Goal: Task Accomplishment & Management: Use online tool/utility

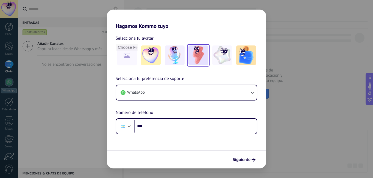
click at [202, 57] on img at bounding box center [198, 56] width 20 height 20
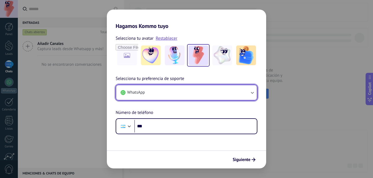
click at [168, 92] on button "WhatsApp" at bounding box center [186, 92] width 141 height 15
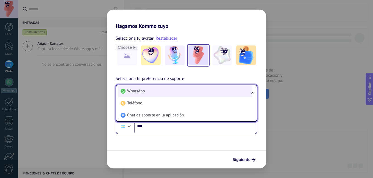
click at [168, 90] on li "WhatsApp" at bounding box center [185, 91] width 134 height 12
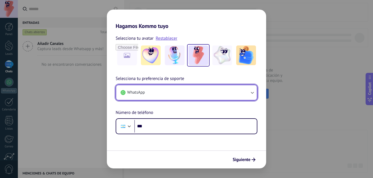
click at [176, 95] on button "WhatsApp" at bounding box center [186, 92] width 141 height 15
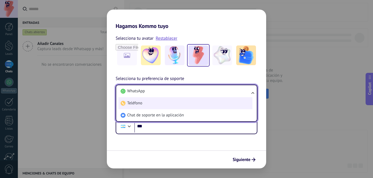
click at [168, 101] on li "Teléfono" at bounding box center [185, 103] width 134 height 12
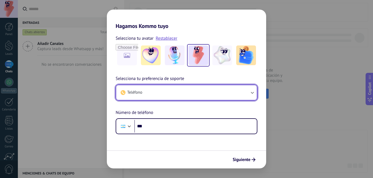
click at [170, 97] on button "Teléfono" at bounding box center [186, 92] width 141 height 15
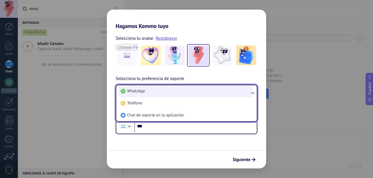
click at [169, 94] on li "WhatsApp" at bounding box center [185, 91] width 134 height 12
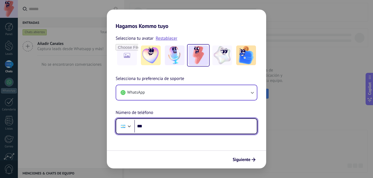
click at [226, 130] on input "***" at bounding box center [195, 126] width 122 height 13
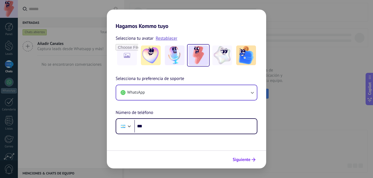
click at [247, 157] on button "Siguiente" at bounding box center [244, 159] width 28 height 9
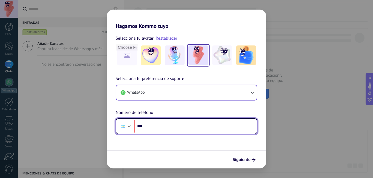
click at [211, 131] on input "***" at bounding box center [195, 126] width 122 height 13
type input "**********"
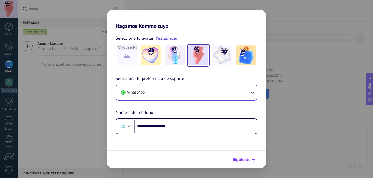
click at [246, 161] on span "Siguiente" at bounding box center [242, 160] width 18 height 4
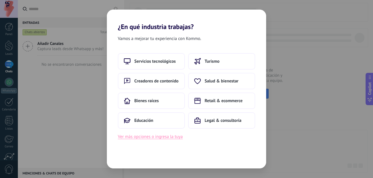
click at [165, 139] on button "Ver más opciones o ingresa la tuya" at bounding box center [150, 136] width 65 height 7
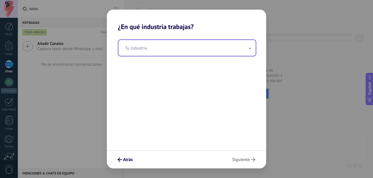
click at [202, 51] on input "text" at bounding box center [186, 48] width 137 height 16
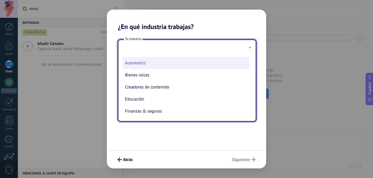
click at [153, 60] on li "Automotriz" at bounding box center [186, 63] width 126 height 12
type input "**********"
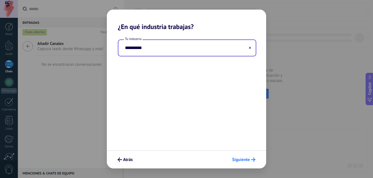
click at [242, 162] on span "Siguiente" at bounding box center [241, 160] width 18 height 4
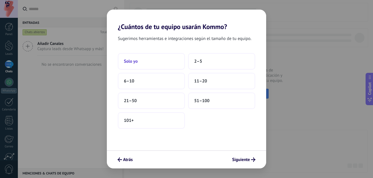
click at [138, 63] on button "Solo yo" at bounding box center [151, 61] width 67 height 16
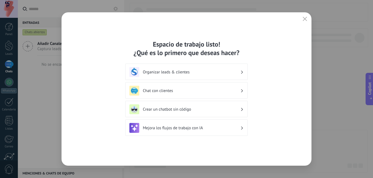
click at [215, 111] on h3 "Crear un chatbot sin código" at bounding box center [191, 109] width 97 height 5
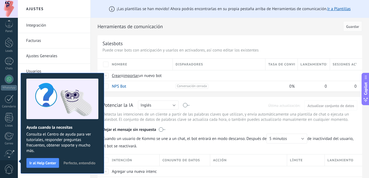
scroll to position [50, 0]
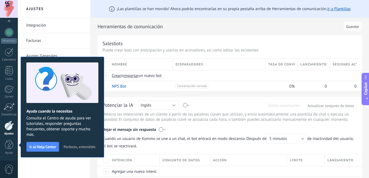
click at [70, 147] on span "Perfecto, entendido" at bounding box center [79, 147] width 32 height 4
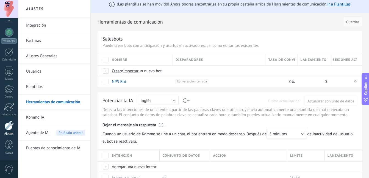
scroll to position [0, 0]
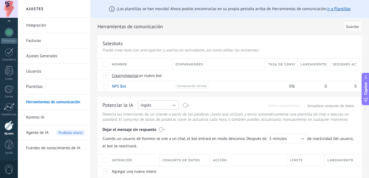
click at [172, 102] on button "Inglés" at bounding box center [158, 105] width 41 height 9
click at [146, 125] on span "Español" at bounding box center [156, 124] width 42 height 5
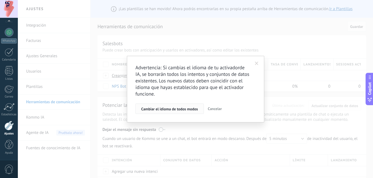
click at [195, 110] on span "Cambiar el idioma de todos modos" at bounding box center [169, 109] width 57 height 4
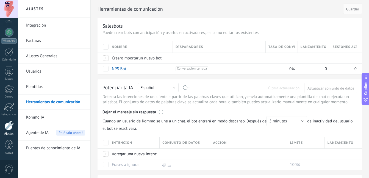
scroll to position [27, 0]
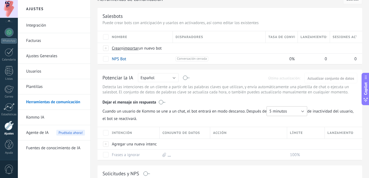
click at [297, 110] on button "5 minutos" at bounding box center [286, 112] width 41 height 10
click at [279, 122] on span "10 minutos" at bounding box center [284, 120] width 42 height 5
click at [281, 114] on button "10 minutos" at bounding box center [286, 112] width 41 height 10
click at [275, 127] on li "15 minutos" at bounding box center [285, 129] width 44 height 9
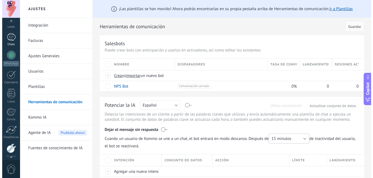
scroll to position [0, 0]
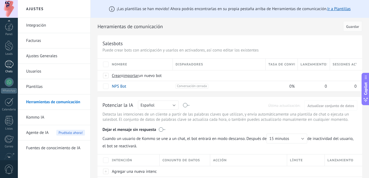
click at [7, 66] on div at bounding box center [9, 64] width 9 height 8
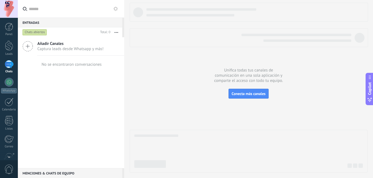
click at [29, 46] on icon at bounding box center [28, 46] width 10 height 10
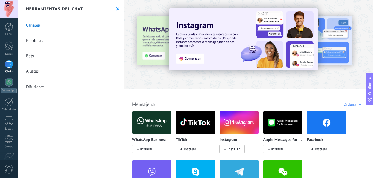
click at [41, 56] on link "Bots" at bounding box center [71, 56] width 106 height 15
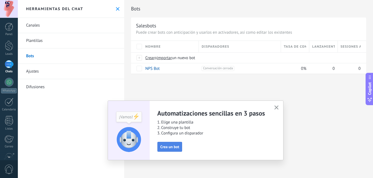
click at [174, 148] on span "Crea un bot" at bounding box center [169, 147] width 19 height 4
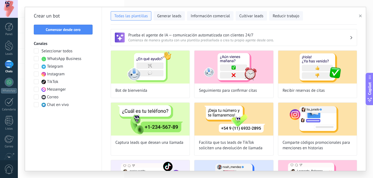
click at [37, 52] on span at bounding box center [36, 51] width 5 height 5
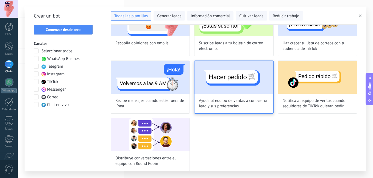
scroll to position [450, 0]
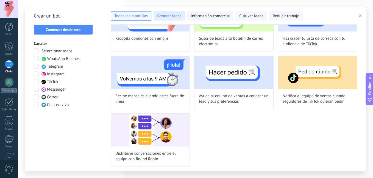
click at [175, 12] on button "Generar leads" at bounding box center [168, 15] width 31 height 9
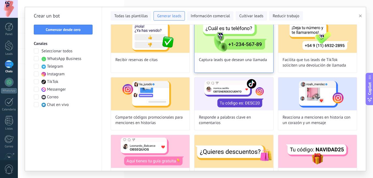
scroll to position [30, 0]
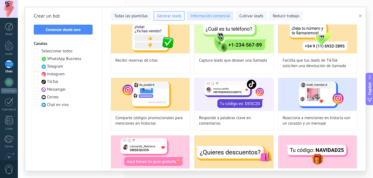
click at [223, 18] on span "Información comercial" at bounding box center [210, 15] width 39 height 5
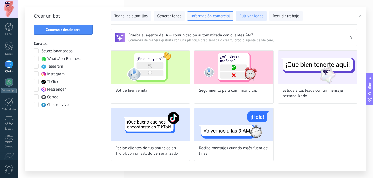
click at [253, 14] on span "Cultivar leads" at bounding box center [251, 15] width 24 height 5
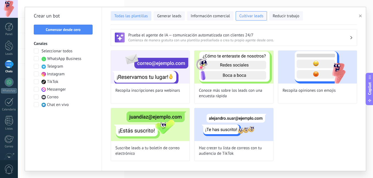
click at [134, 15] on span "Todas las plantillas" at bounding box center [131, 15] width 34 height 5
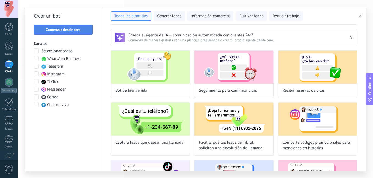
click at [82, 31] on span "Comenzar desde cero" at bounding box center [63, 30] width 53 height 4
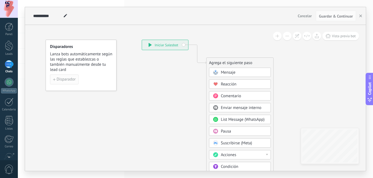
click at [68, 80] on span "Disparador" at bounding box center [66, 80] width 19 height 4
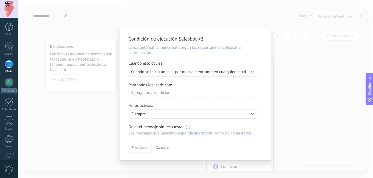
click at [170, 93] on div "Agregar una condición" at bounding box center [193, 93] width 129 height 10
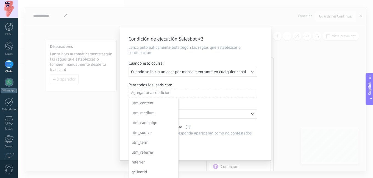
scroll to position [19, 0]
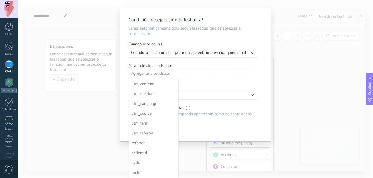
click at [211, 76] on div at bounding box center [195, 74] width 150 height 133
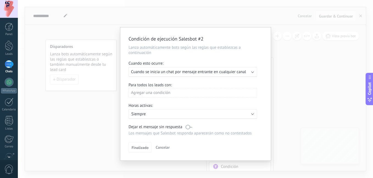
click at [163, 147] on span "Cancelar" at bounding box center [163, 147] width 14 height 5
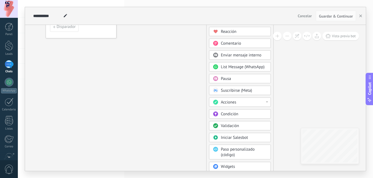
click at [244, 103] on div "Acciones" at bounding box center [244, 102] width 46 height 5
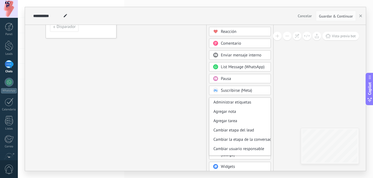
click at [292, 96] on icon at bounding box center [188, 87] width 369 height 474
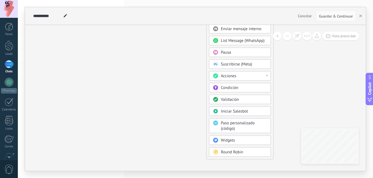
click at [247, 128] on div "Paso personalizado (código)" at bounding box center [244, 126] width 46 height 11
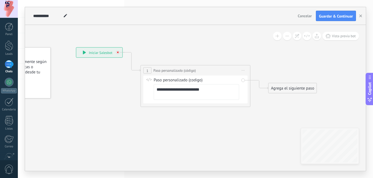
click at [119, 52] on icon at bounding box center [118, 53] width 2 height 2
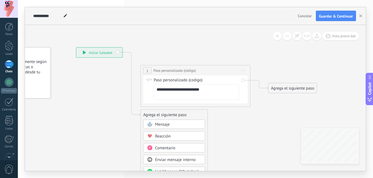
click at [208, 71] on div "**********" at bounding box center [195, 71] width 109 height 10
click at [243, 71] on span "Iniciar vista previa aquí Cambiar nombre Duplicar [GEOGRAPHIC_DATA]" at bounding box center [243, 71] width 9 height 8
click at [254, 104] on div "Borrar" at bounding box center [268, 106] width 54 height 9
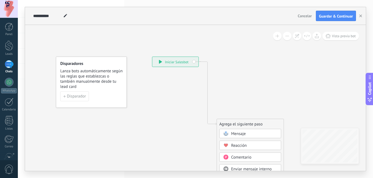
drag, startPoint x: 86, startPoint y: 56, endPoint x: 161, endPoint y: 39, distance: 77.3
click at [74, 96] on span "Disparador" at bounding box center [76, 97] width 19 height 4
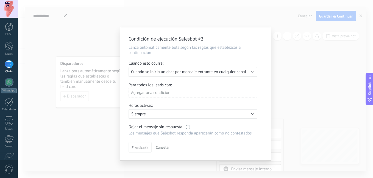
click at [189, 72] on span "Cuando se inicia un chat por mensaje entrante en cualquier canal" at bounding box center [188, 71] width 115 height 5
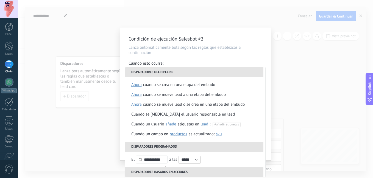
click at [179, 74] on li "Disparadores del pipeline" at bounding box center [194, 73] width 138 height 10
click at [113, 102] on div "Condición de ejecución Salesbot #2 Lanza automáticamente bots según las reglas …" at bounding box center [195, 89] width 355 height 178
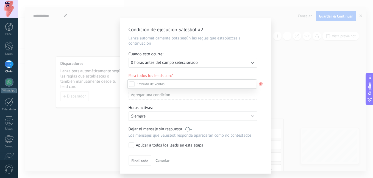
click at [114, 101] on div at bounding box center [195, 89] width 355 height 178
click at [166, 159] on span "Cancelar" at bounding box center [162, 160] width 14 height 5
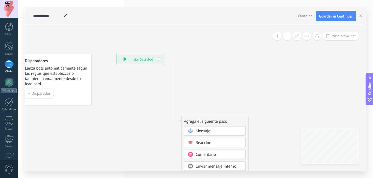
drag, startPoint x: 255, startPoint y: 70, endPoint x: 199, endPoint y: 97, distance: 62.3
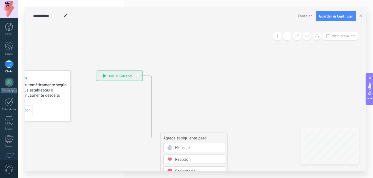
drag, startPoint x: 184, startPoint y: 148, endPoint x: 192, endPoint y: 106, distance: 43.4
click at [96, 71] on div "**********" at bounding box center [96, 71] width 0 height 0
click at [181, 147] on span "Mensaje" at bounding box center [182, 148] width 15 height 5
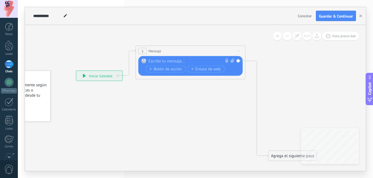
drag, startPoint x: 185, startPoint y: 138, endPoint x: 180, endPoint y: 51, distance: 87.5
click at [180, 51] on div "3 Mensaje ******* (a): Todos los contactos - canales seleccionados Todos los co…" at bounding box center [190, 51] width 109 height 10
click at [158, 49] on span "Mensaje" at bounding box center [155, 51] width 13 height 5
click at [178, 60] on div at bounding box center [190, 61] width 82 height 5
click at [148, 61] on span at bounding box center [143, 61] width 9 height 4
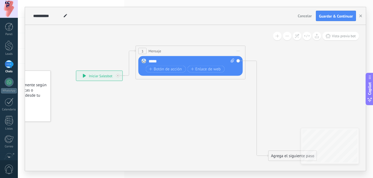
click at [149, 61] on div "*****" at bounding box center [192, 61] width 86 height 5
click at [143, 62] on rect at bounding box center [143, 61] width 5 height 5
click at [166, 60] on div "******" at bounding box center [192, 61] width 86 height 5
click at [143, 52] on span "3" at bounding box center [142, 51] width 2 height 5
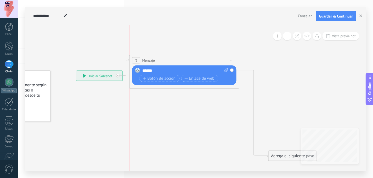
drag, startPoint x: 185, startPoint y: 50, endPoint x: 180, endPoint y: 60, distance: 10.4
click at [180, 60] on div "3 Mensaje ******* (a): Todos los contactos - canales seleccionados Todos los co…" at bounding box center [184, 60] width 109 height 10
drag, startPoint x: 277, startPoint y: 156, endPoint x: 264, endPoint y: 70, distance: 87.2
click at [264, 70] on div "Agrega el siguiente paso" at bounding box center [280, 69] width 48 height 9
click at [265, 70] on div "Agrega el siguiente paso" at bounding box center [280, 69] width 48 height 9
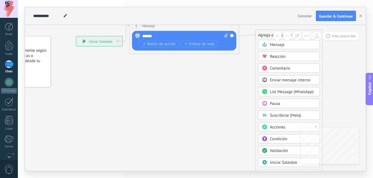
click at [280, 128] on span "Acciones" at bounding box center [277, 127] width 15 height 5
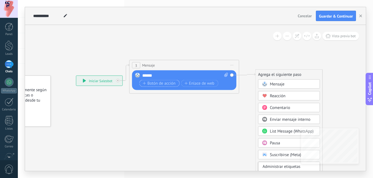
click at [173, 83] on span "Botón de acción" at bounding box center [159, 83] width 33 height 4
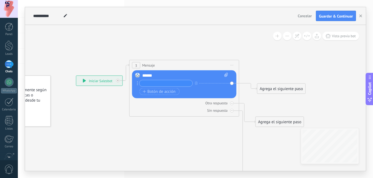
click at [136, 84] on div "Reemplazar Quitar Convertir a mensaje de voz Arrastre la imagen aquí para adjun…" at bounding box center [184, 85] width 104 height 28
click at [138, 84] on icon at bounding box center [137, 84] width 1 height 4
click at [195, 85] on icon "button" at bounding box center [196, 83] width 3 height 3
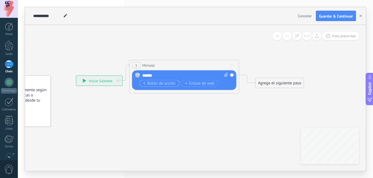
click at [165, 83] on span "Botón de acción" at bounding box center [159, 83] width 33 height 4
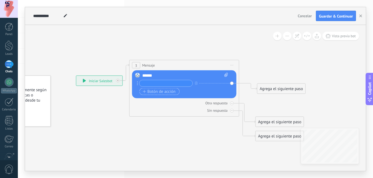
click at [174, 92] on span "Botón de acción" at bounding box center [159, 92] width 33 height 4
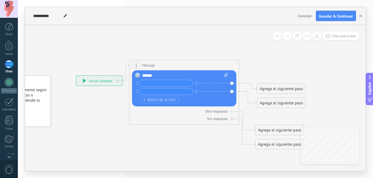
click at [232, 119] on icon at bounding box center [232, 119] width 2 height 2
click at [232, 113] on div at bounding box center [232, 112] width 4 height 4
click at [172, 83] on input "text" at bounding box center [165, 83] width 53 height 6
click at [232, 83] on div "Reemplazar Quitar Convertir a mensaje de voz Arrastre la imagen aquí para adjun…" at bounding box center [184, 89] width 104 height 36
click at [273, 87] on div "Agrega el siguiente paso" at bounding box center [281, 89] width 48 height 9
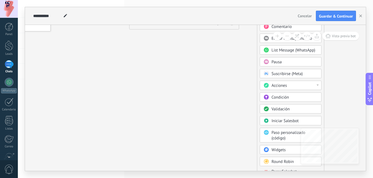
click at [192, 92] on icon at bounding box center [181, 9] width 485 height 364
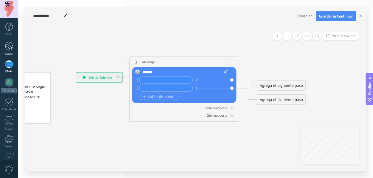
click at [10, 44] on div at bounding box center [9, 46] width 8 height 10
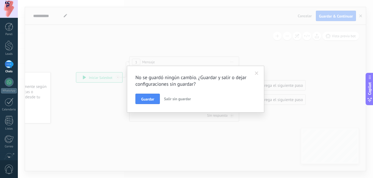
click at [168, 99] on span "Salir sin guardar" at bounding box center [177, 99] width 27 height 5
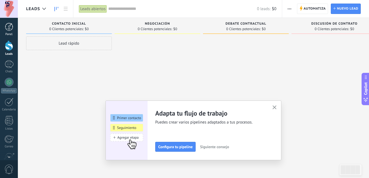
click at [8, 25] on div at bounding box center [9, 27] width 8 height 8
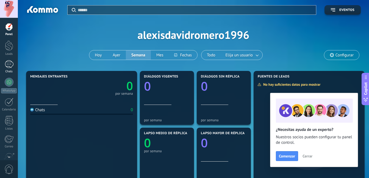
click at [9, 65] on div at bounding box center [9, 64] width 9 height 8
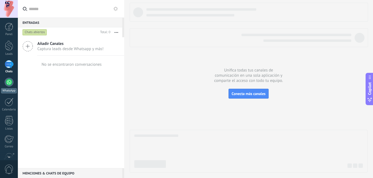
click at [10, 80] on div at bounding box center [9, 82] width 9 height 9
